Goal: Navigation & Orientation: Understand site structure

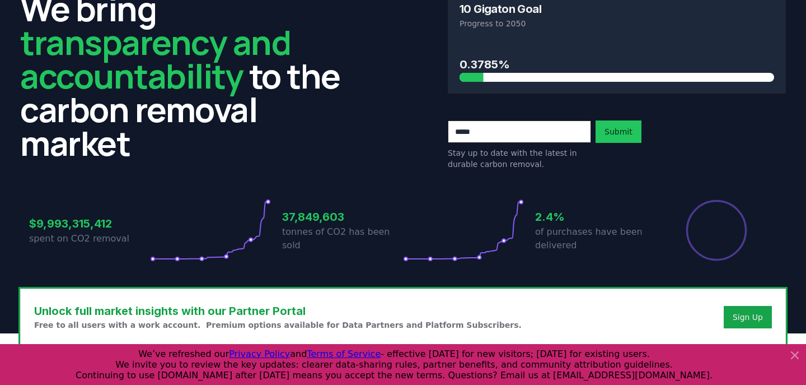
scroll to position [62, 0]
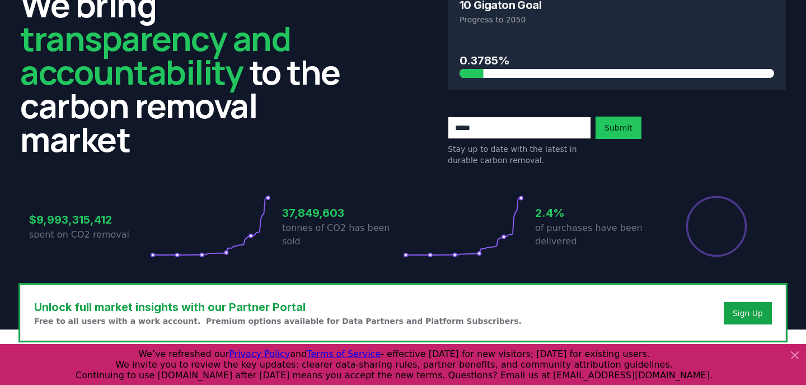
click at [92, 221] on h3 "$9,993,315,412" at bounding box center [89, 219] width 121 height 17
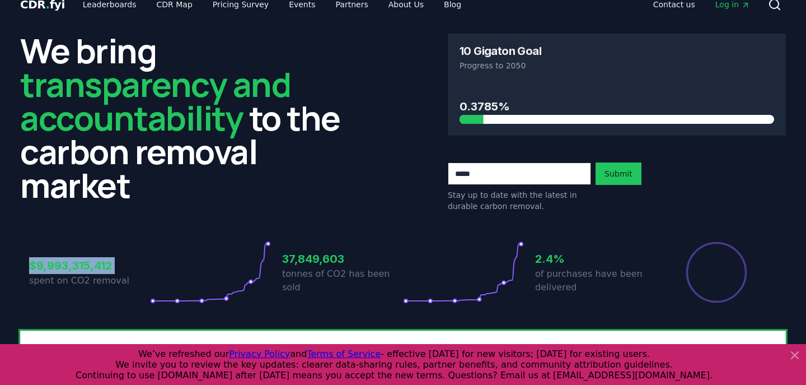
scroll to position [0, 0]
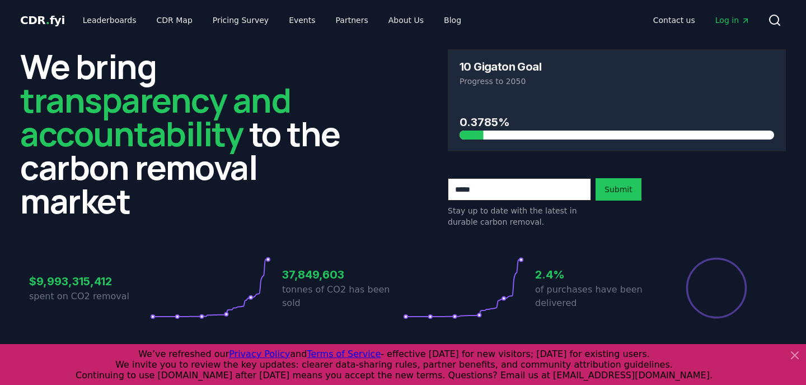
click at [307, 310] on div "37,849,603 tonnes of CO2 has been sold" at bounding box center [342, 287] width 121 height 63
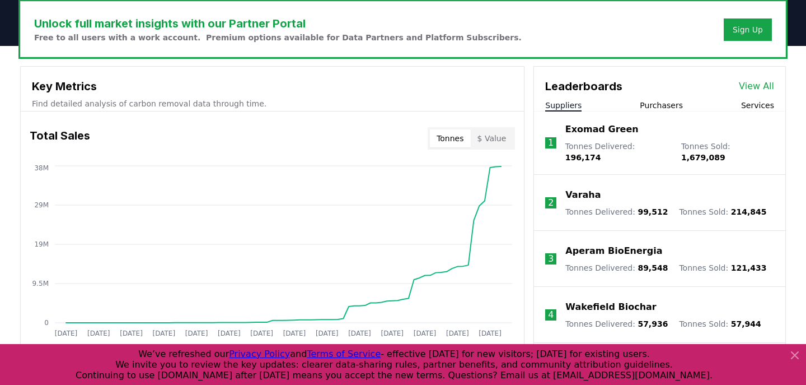
scroll to position [370, 0]
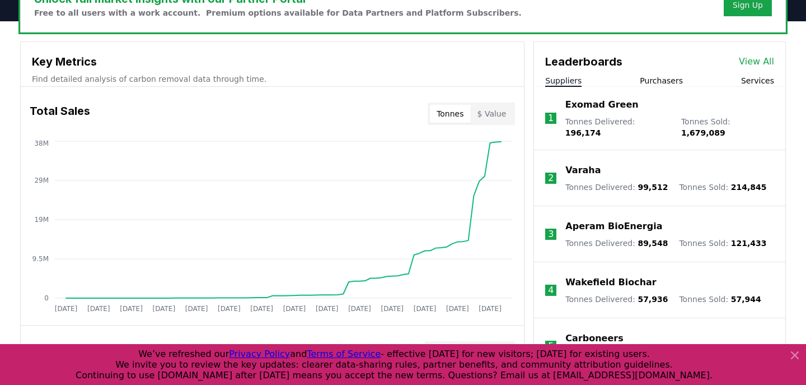
click at [491, 125] on div "Total Sales Tonnes $ Value" at bounding box center [272, 114] width 503 height 40
click at [489, 118] on button "$ Value" at bounding box center [492, 114] width 43 height 18
click at [467, 114] on button "Tonnes" at bounding box center [450, 114] width 40 height 18
click at [497, 118] on button "$ Value" at bounding box center [492, 114] width 43 height 18
click at [465, 117] on button "Tonnes" at bounding box center [450, 114] width 40 height 18
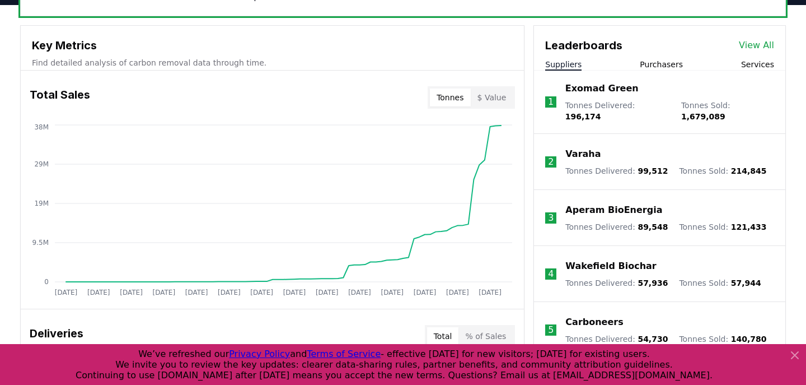
scroll to position [387, 0]
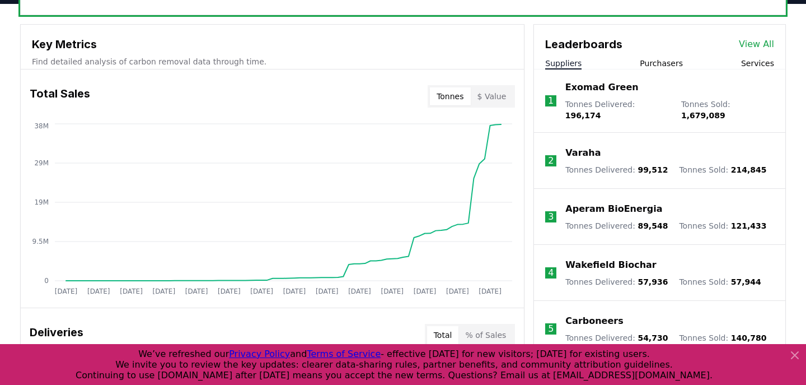
click at [645, 66] on button "Purchasers" at bounding box center [661, 63] width 43 height 11
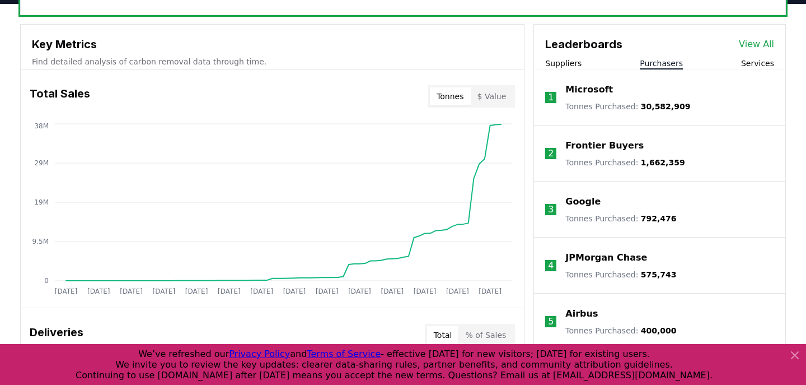
click at [565, 64] on button "Suppliers" at bounding box center [563, 63] width 36 height 11
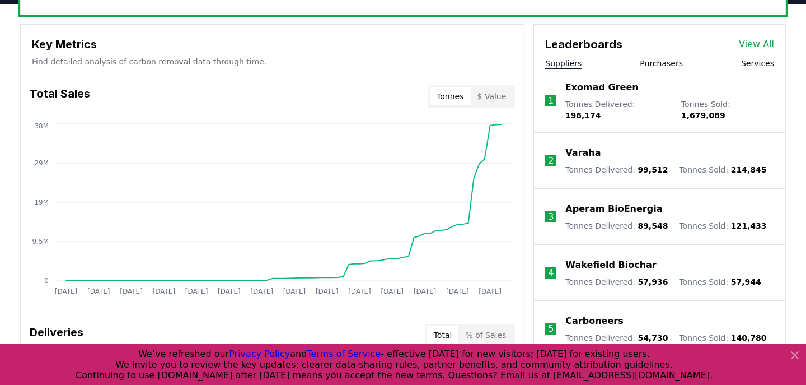
click at [683, 61] on div "Suppliers Purchasers Services" at bounding box center [659, 64] width 251 height 12
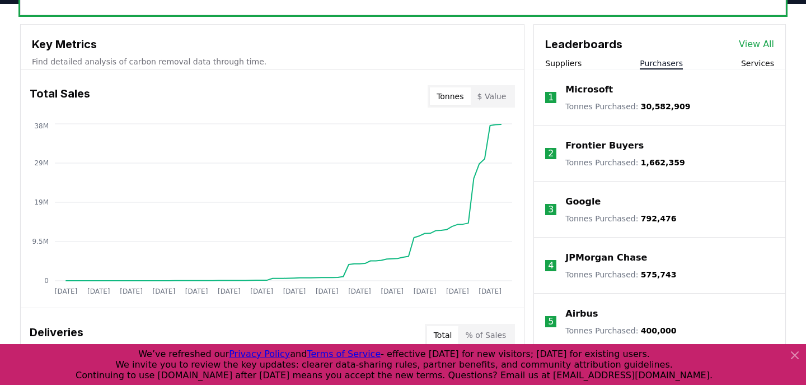
click at [676, 61] on button "Purchasers" at bounding box center [661, 63] width 43 height 11
click at [767, 70] on li "1 Microsoft Tonnes Purchased : 30,582,909" at bounding box center [659, 97] width 251 height 56
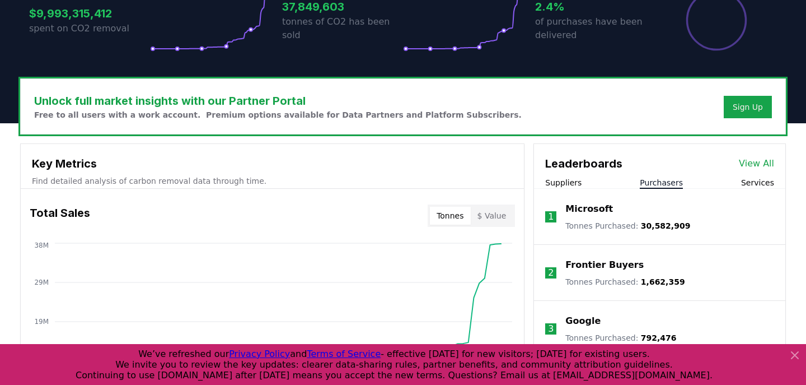
scroll to position [0, 0]
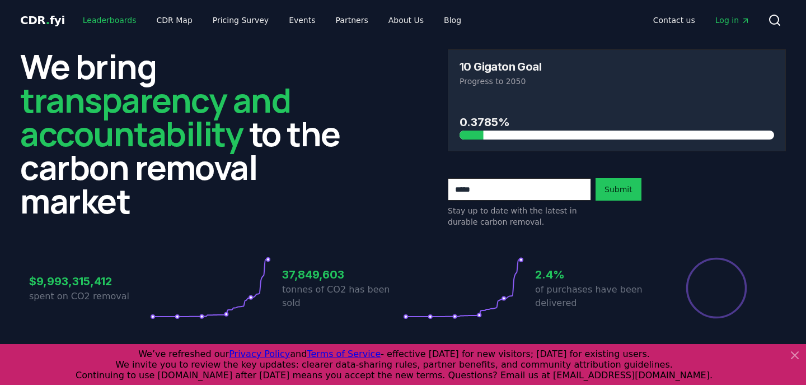
click at [104, 18] on link "Leaderboards" at bounding box center [110, 20] width 72 height 20
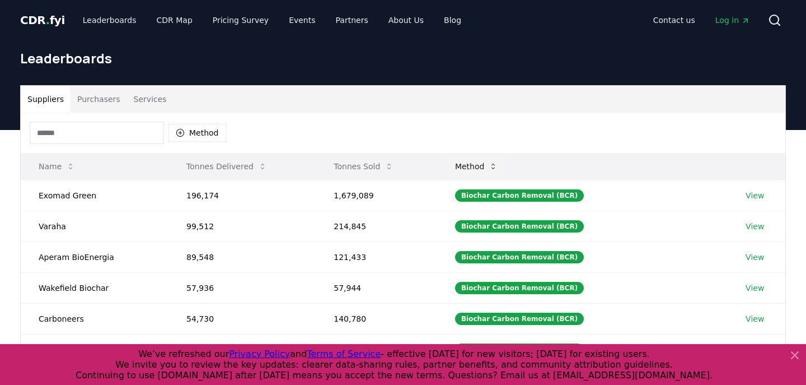
click at [489, 170] on button "Method" at bounding box center [476, 166] width 61 height 22
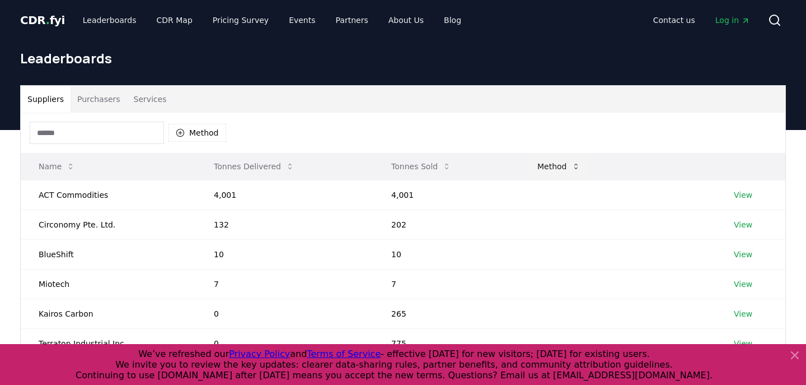
click at [544, 175] on button "Method" at bounding box center [559, 166] width 61 height 22
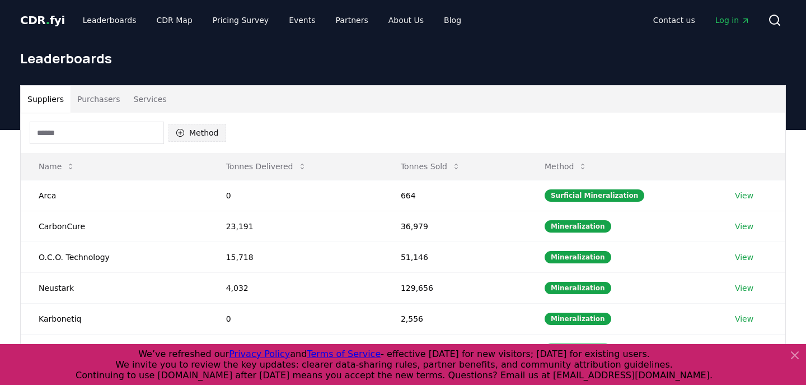
click at [205, 136] on button "Method" at bounding box center [198, 133] width 58 height 18
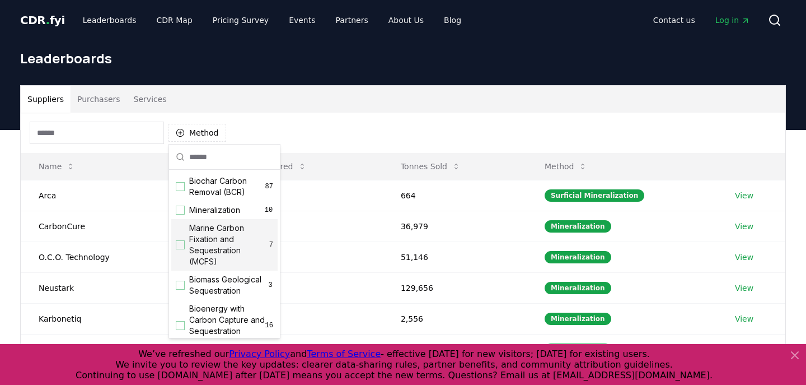
click at [204, 232] on span "Marine Carbon Fixation and Sequestration (MCFS)" at bounding box center [229, 244] width 80 height 45
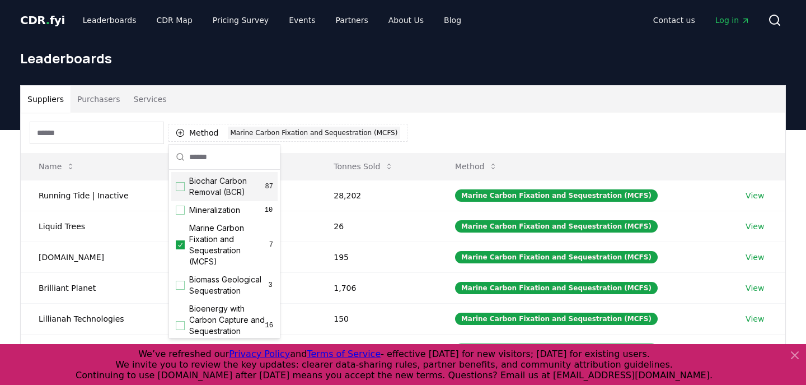
click at [321, 73] on div "Leaderboards" at bounding box center [403, 62] width 784 height 45
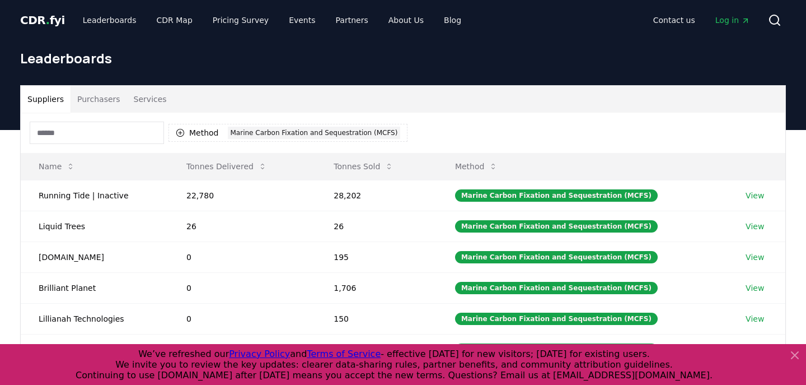
click at [104, 106] on button "Purchasers" at bounding box center [99, 99] width 57 height 27
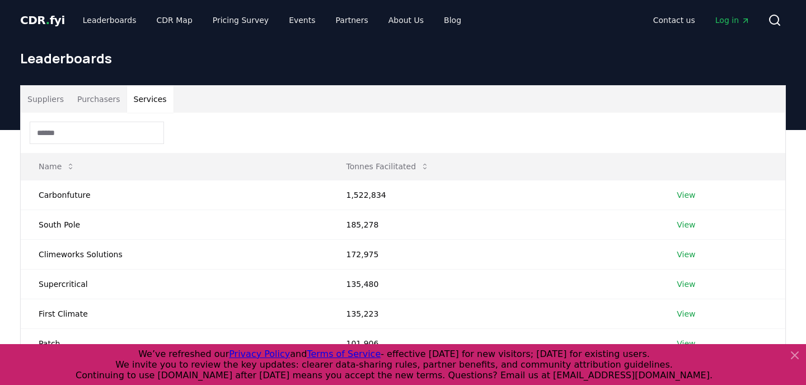
click at [139, 103] on button "Services" at bounding box center [150, 99] width 46 height 27
click at [204, 31] on div "CDR . fyi Leaderboards CDR Map Pricing Survey Events Partners About Us Blog Con…" at bounding box center [403, 20] width 766 height 40
click at [174, 25] on link "CDR Map" at bounding box center [175, 20] width 54 height 20
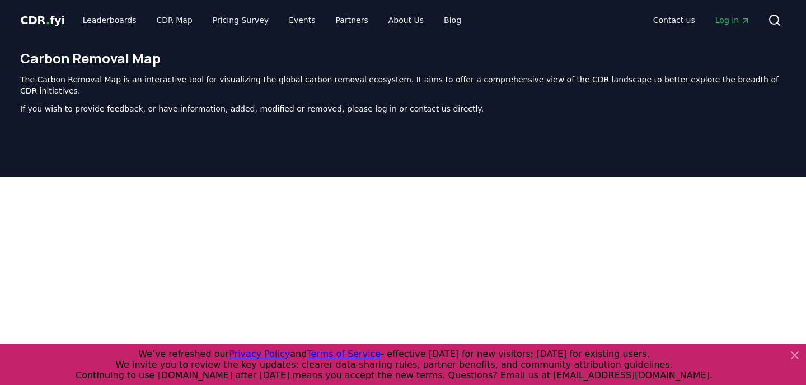
scroll to position [10, 0]
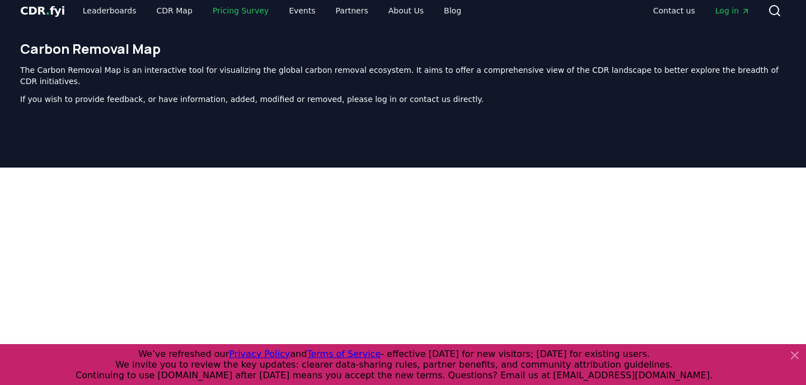
click at [216, 15] on link "Pricing Survey" at bounding box center [241, 11] width 74 height 20
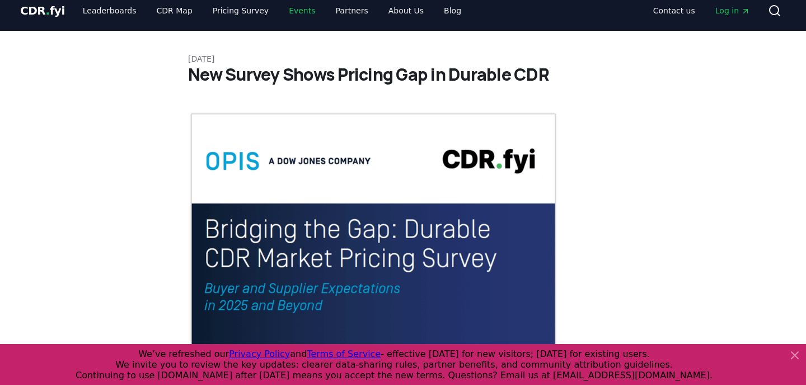
click at [280, 11] on link "Events" at bounding box center [302, 11] width 44 height 20
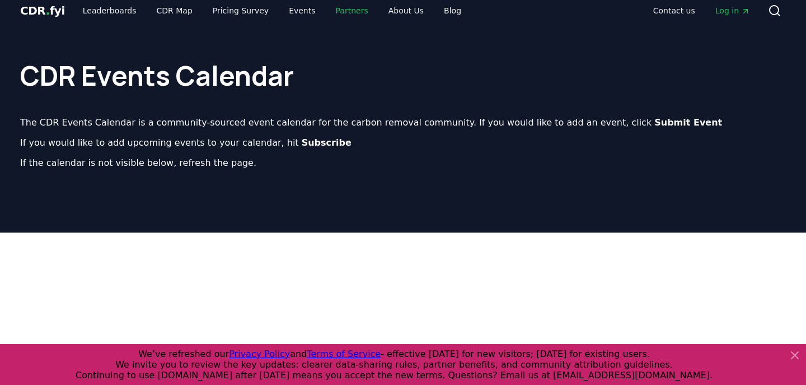
click at [330, 11] on link "Partners" at bounding box center [352, 11] width 50 height 20
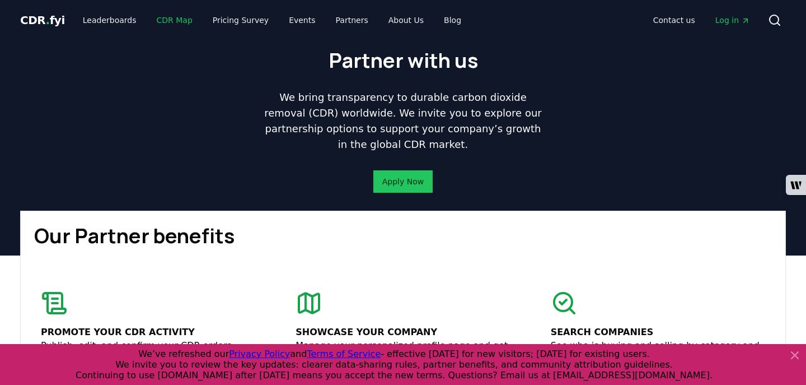
click at [166, 21] on link "CDR Map" at bounding box center [175, 20] width 54 height 20
